Goal: Entertainment & Leisure: Consume media (video, audio)

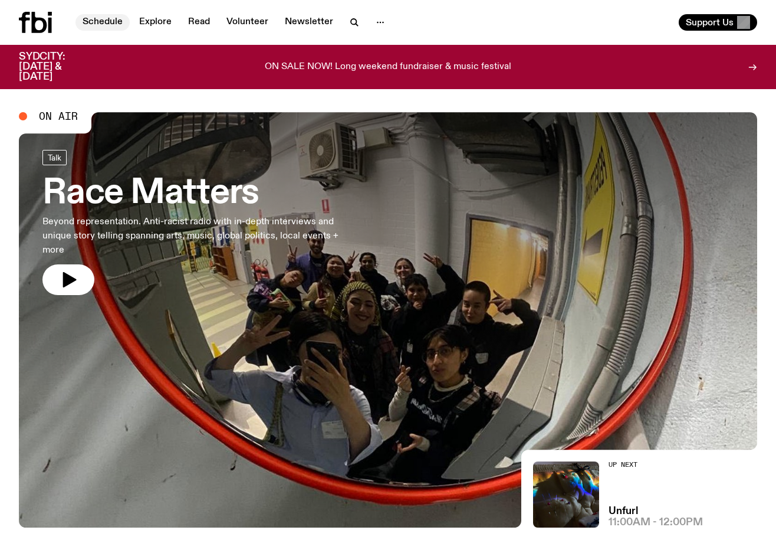
click at [103, 22] on link "Schedule" at bounding box center [102, 22] width 54 height 17
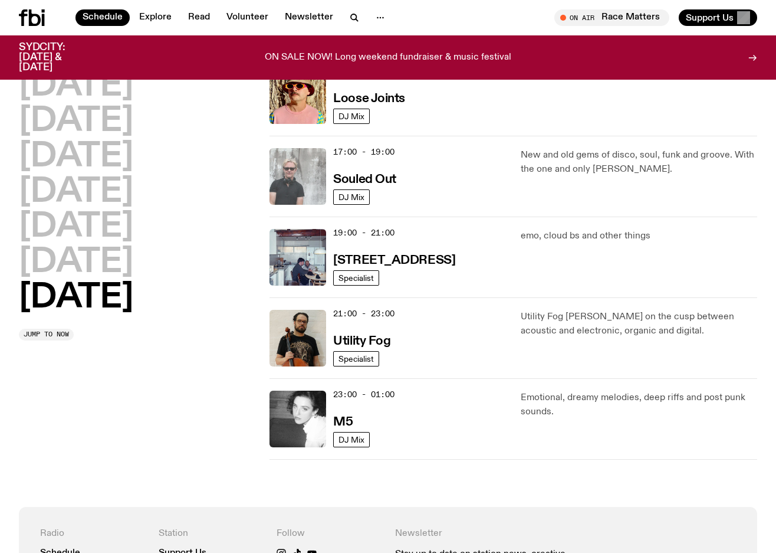
scroll to position [686, 0]
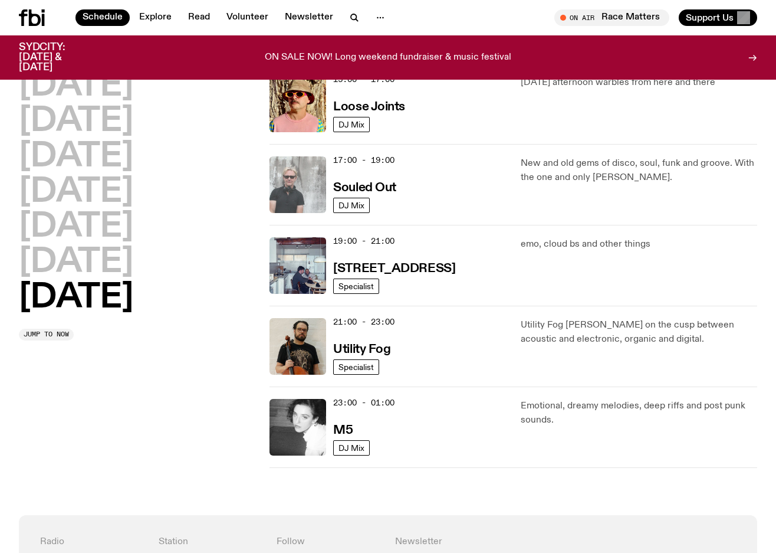
click at [306, 186] on img at bounding box center [298, 184] width 57 height 57
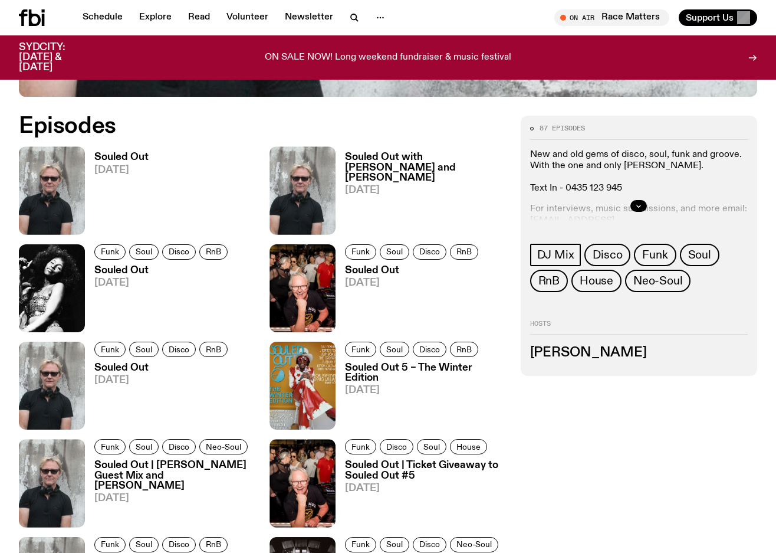
scroll to position [484, 0]
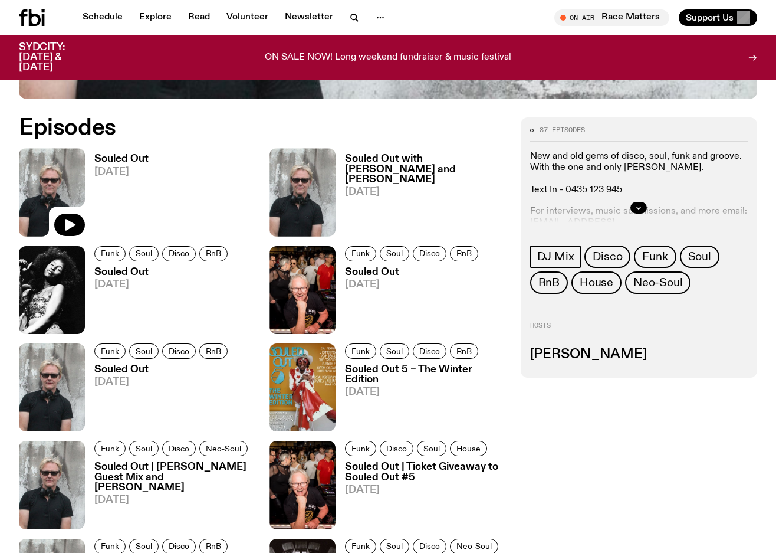
click at [61, 162] on img at bounding box center [52, 192] width 66 height 88
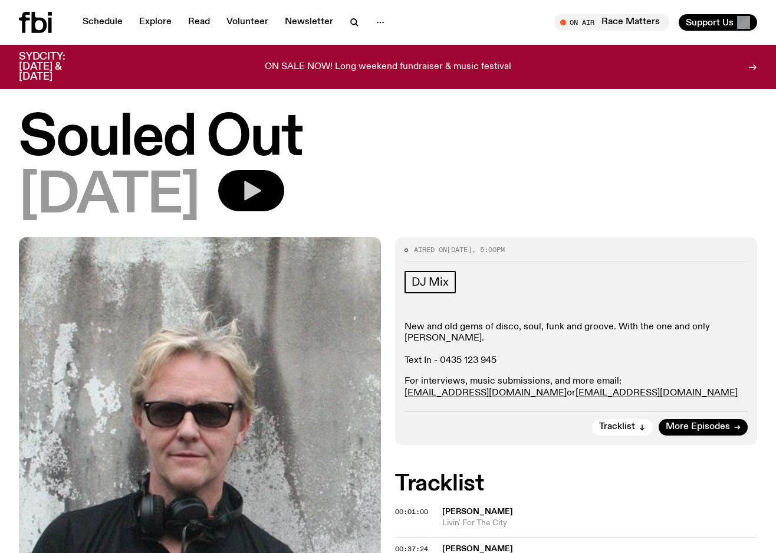
click at [261, 189] on icon "button" at bounding box center [252, 190] width 17 height 19
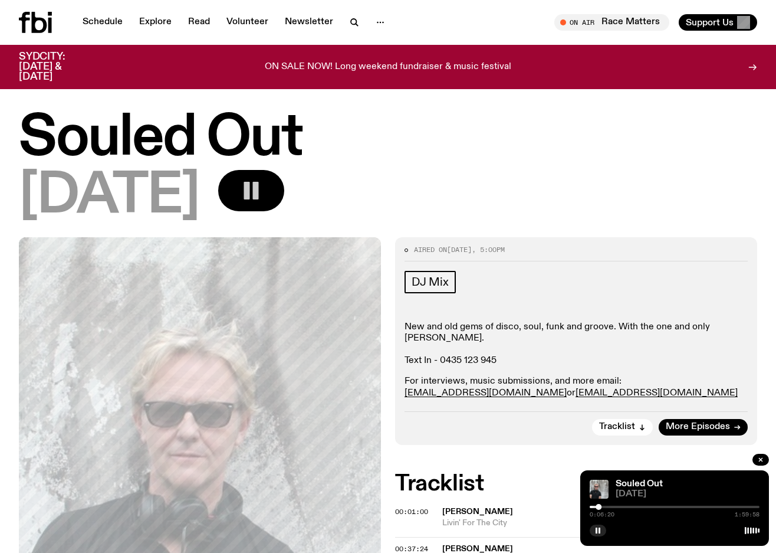
click at [263, 196] on icon "button" at bounding box center [251, 191] width 24 height 24
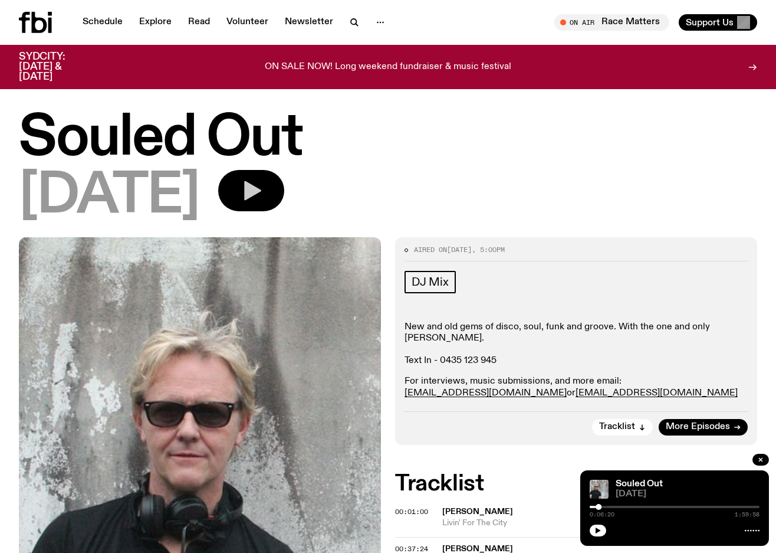
click at [275, 193] on button "button" at bounding box center [251, 190] width 66 height 41
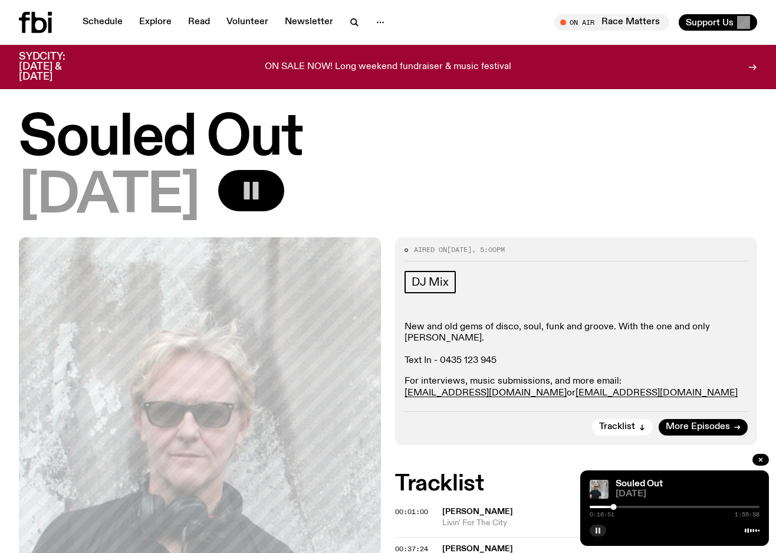
click at [599, 528] on rect "button" at bounding box center [600, 530] width 2 height 6
